Goal: Information Seeking & Learning: Learn about a topic

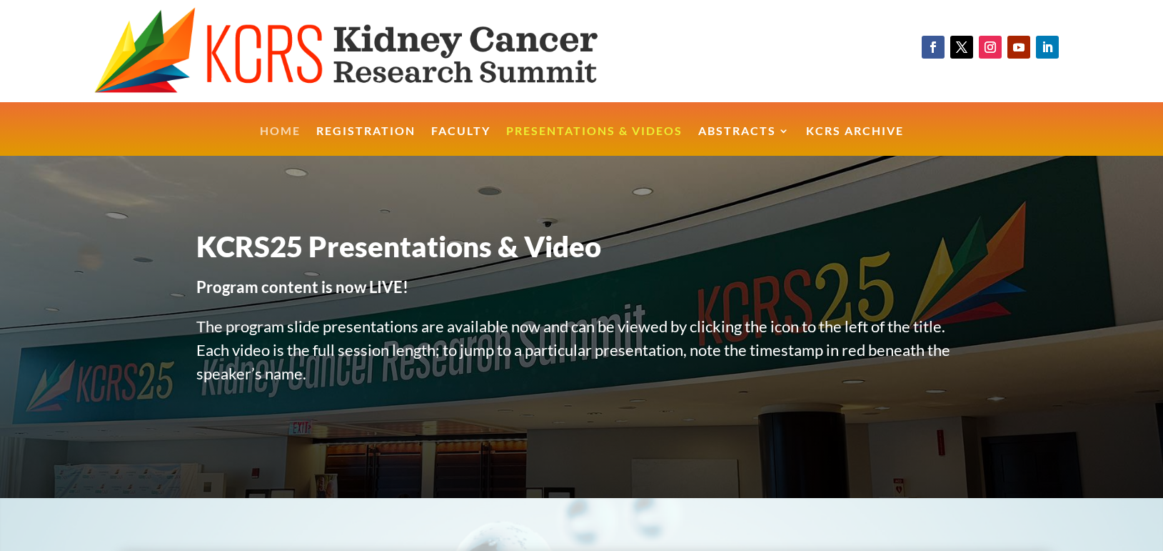
click at [275, 134] on link "Home" at bounding box center [280, 141] width 41 height 31
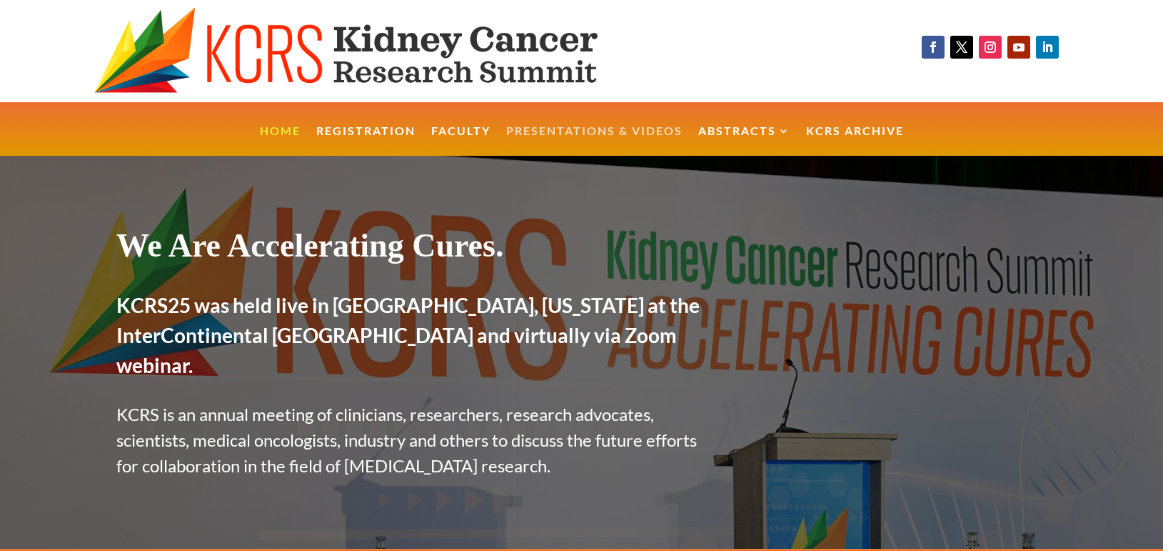
click at [588, 126] on link "Presentations & Videos" at bounding box center [594, 141] width 176 height 31
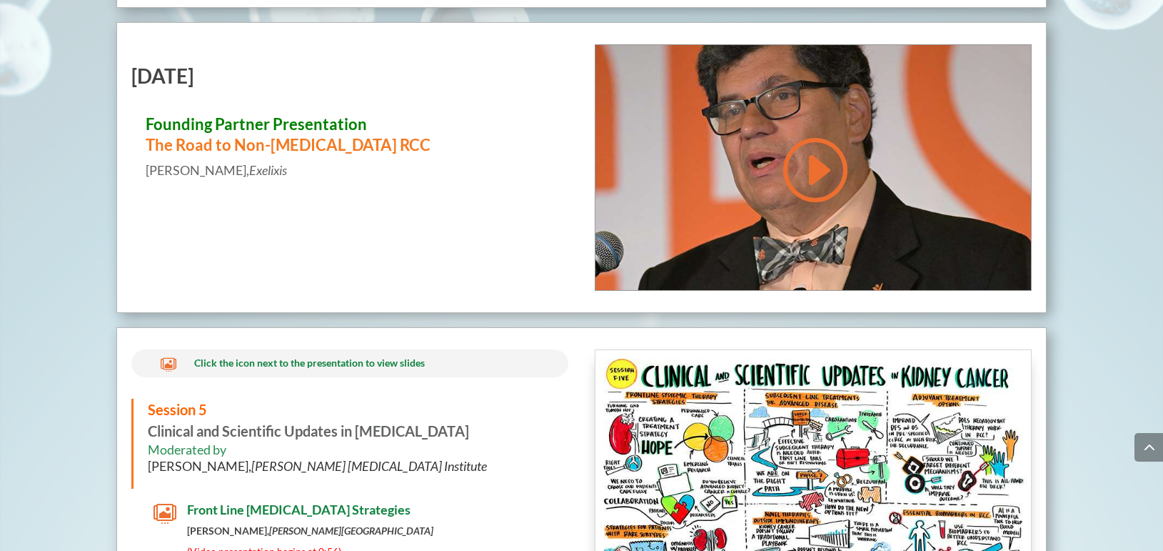
scroll to position [5500, 0]
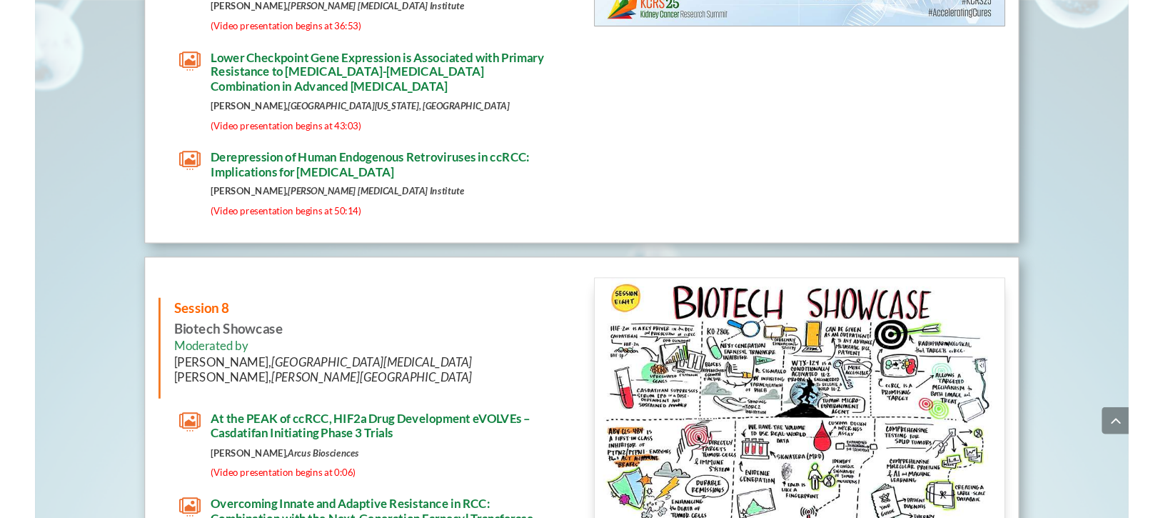
scroll to position [7656, 0]
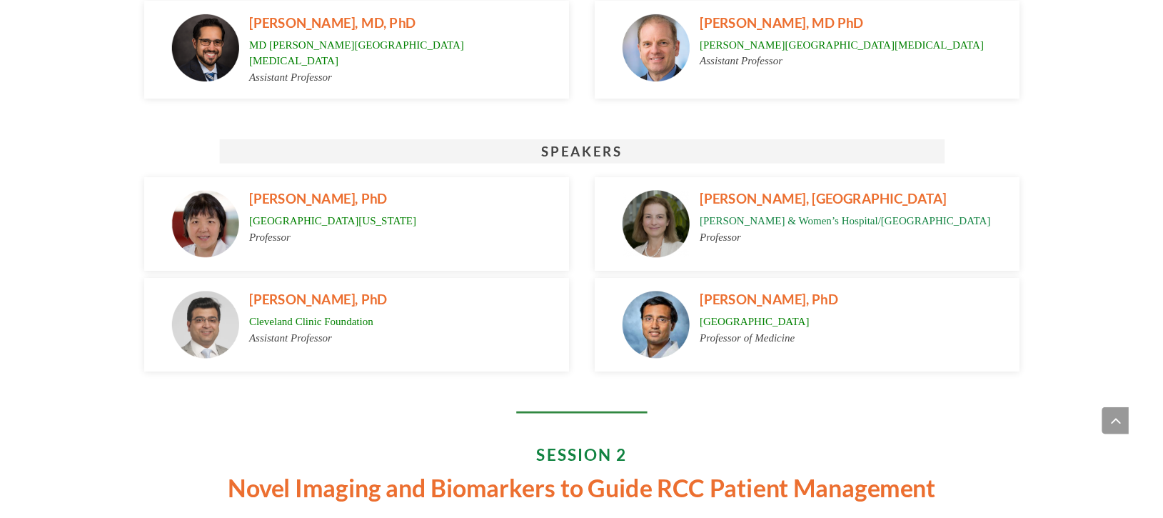
scroll to position [1289, 0]
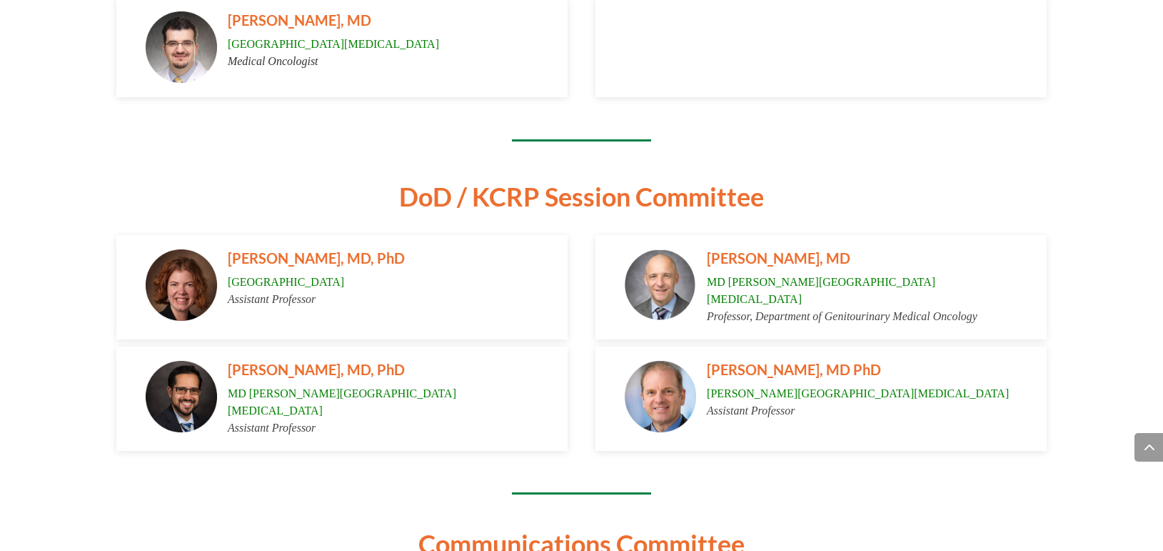
click at [336, 266] on span "KATY BECKERMANN, MD, PhD" at bounding box center [316, 257] width 177 height 17
